Goal: Obtain resource: Obtain resource

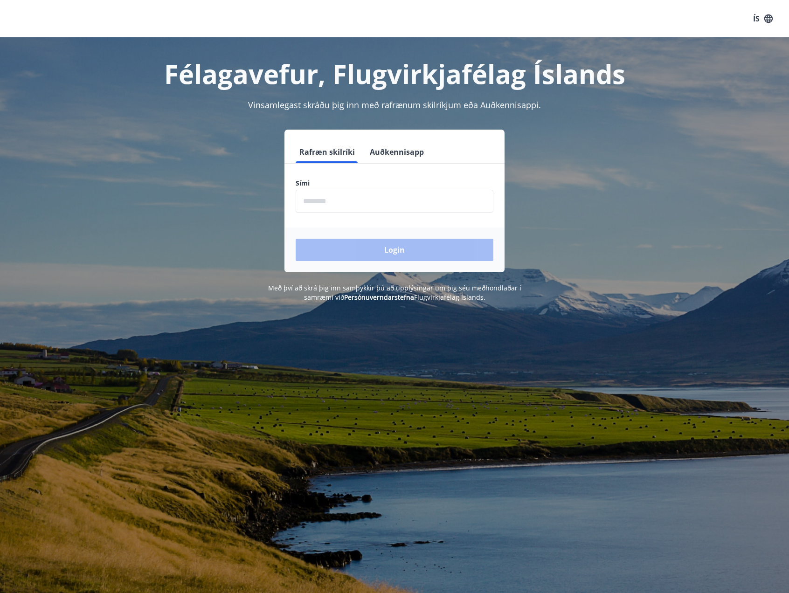
click at [356, 208] on input "phone" at bounding box center [395, 201] width 198 height 23
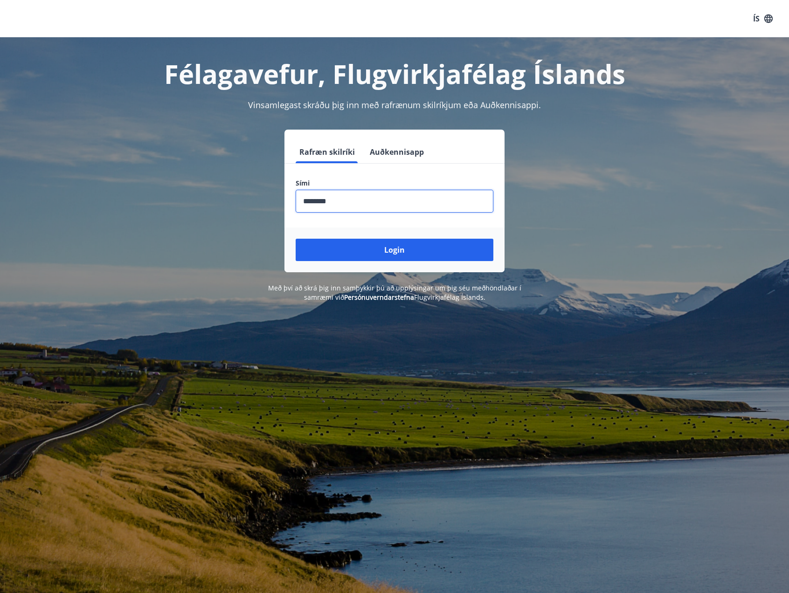
type input "********"
click at [296, 239] on button "Login" at bounding box center [395, 250] width 198 height 22
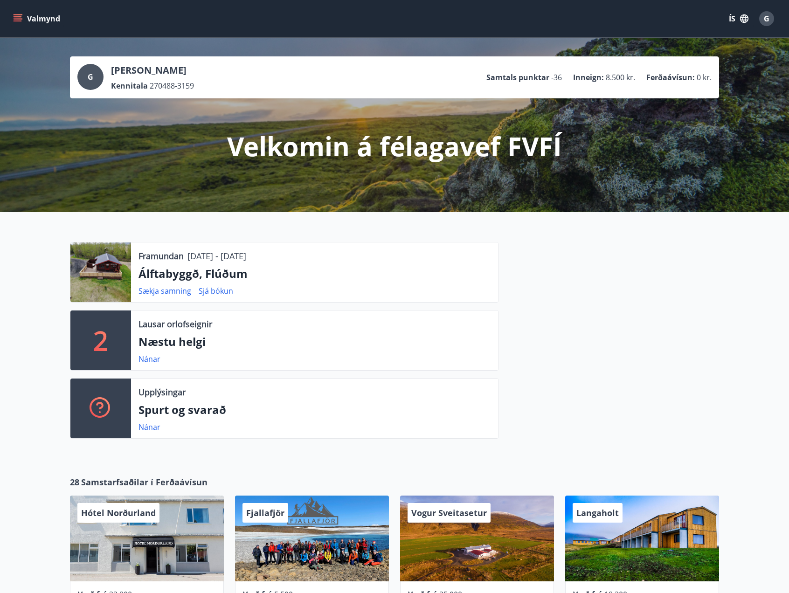
click at [207, 276] on p "Álftabyggð, Flúðum" at bounding box center [314, 274] width 352 height 16
click at [171, 289] on link "Sækja samning" at bounding box center [164, 291] width 53 height 10
click at [172, 290] on link "Sækja samning" at bounding box center [164, 291] width 53 height 10
